Goal: Task Accomplishment & Management: Complete application form

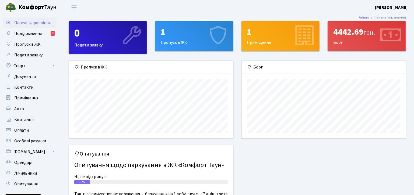
scroll to position [78, 164]
click at [30, 42] on span "Пропуск в ЖК" at bounding box center [27, 44] width 26 height 6
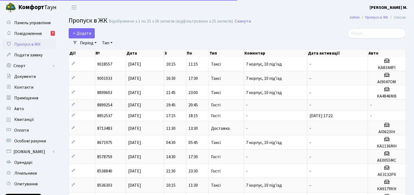
select select "25"
click at [89, 31] on span "Додати" at bounding box center [81, 33] width 19 height 6
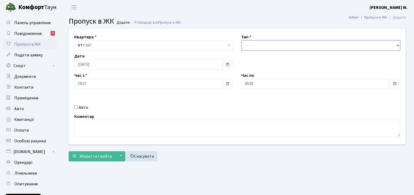
click at [270, 46] on select "- Доставка Таксі Гості Сервіс" at bounding box center [320, 45] width 159 height 10
select select "2"
click at [241, 40] on select "- Доставка Таксі Гості Сервіс" at bounding box center [320, 45] width 159 height 10
click at [74, 108] on input "Авто" at bounding box center [75, 107] width 3 height 3
checkbox input "true"
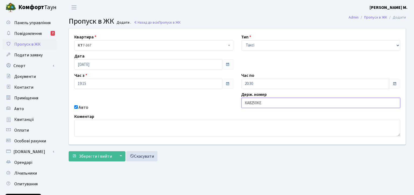
type input "КА8250КЕ"
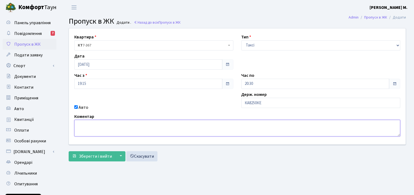
click at [102, 133] on textarea at bounding box center [237, 128] width 326 height 17
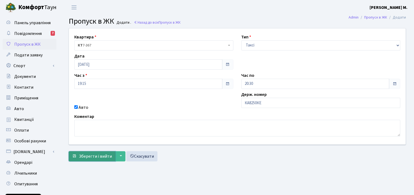
click at [94, 156] on span "Зберегти і вийти" at bounding box center [95, 157] width 33 height 6
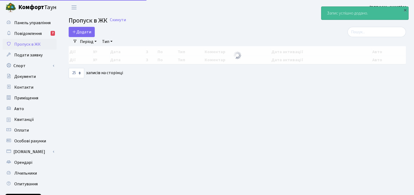
select select "25"
